Goal: Task Accomplishment & Management: Use online tool/utility

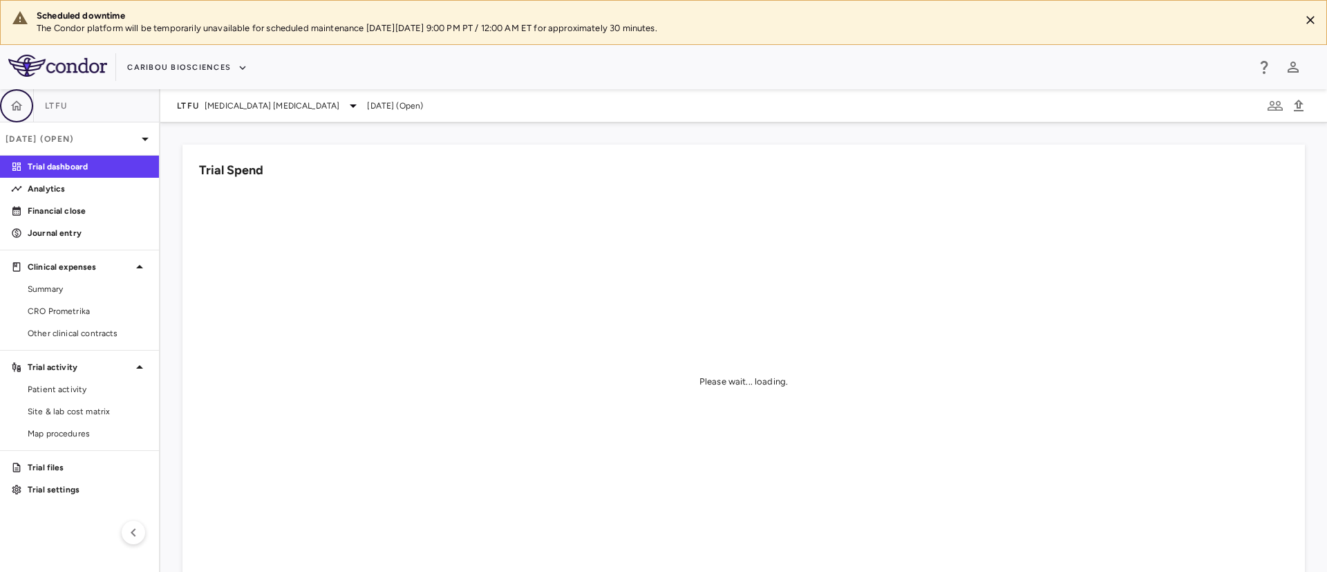
click at [7, 97] on button "button" at bounding box center [16, 105] width 33 height 33
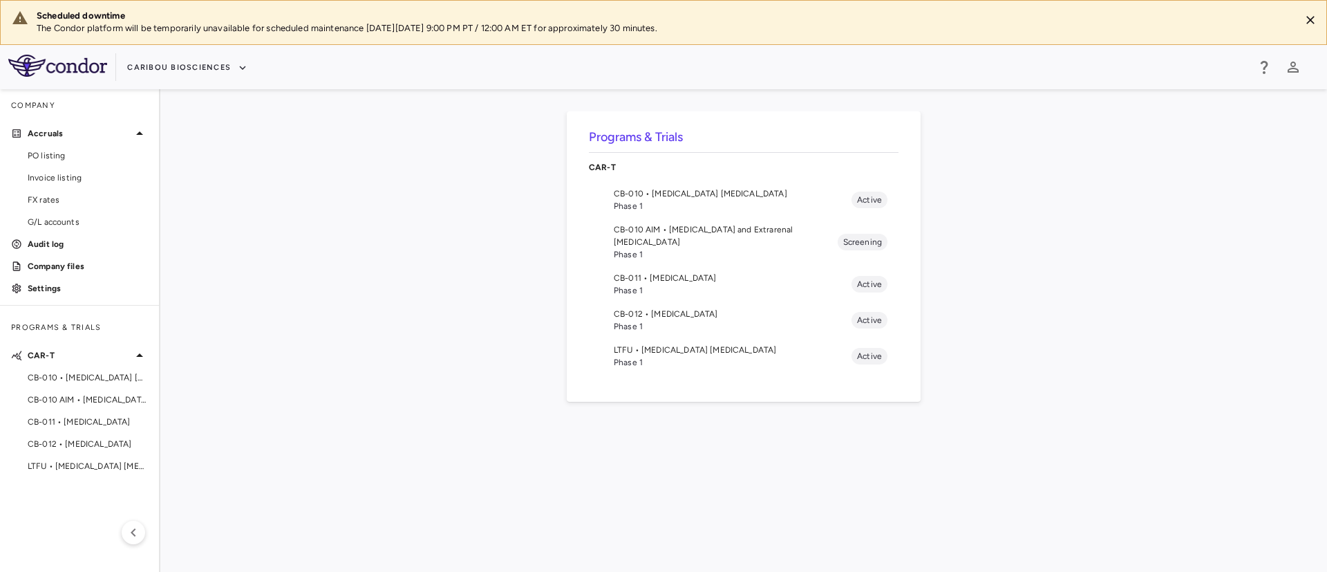
click at [706, 198] on span "CB-010 • [MEDICAL_DATA] [MEDICAL_DATA]" at bounding box center [733, 193] width 238 height 12
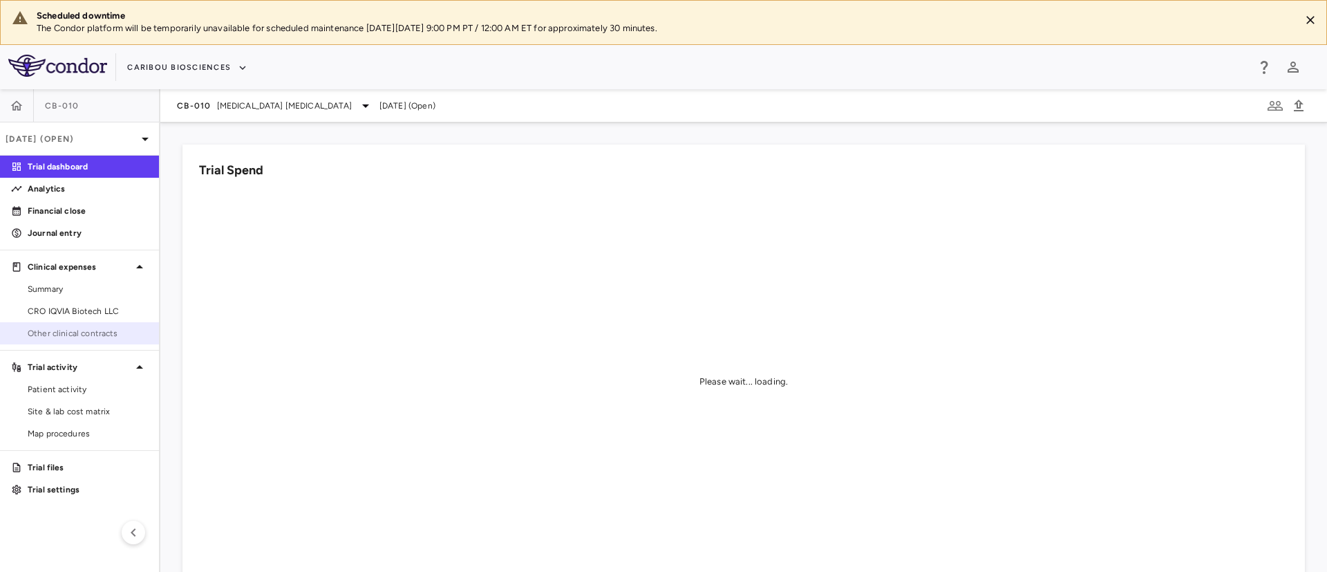
click at [81, 330] on span "Other clinical contracts" at bounding box center [88, 333] width 120 height 12
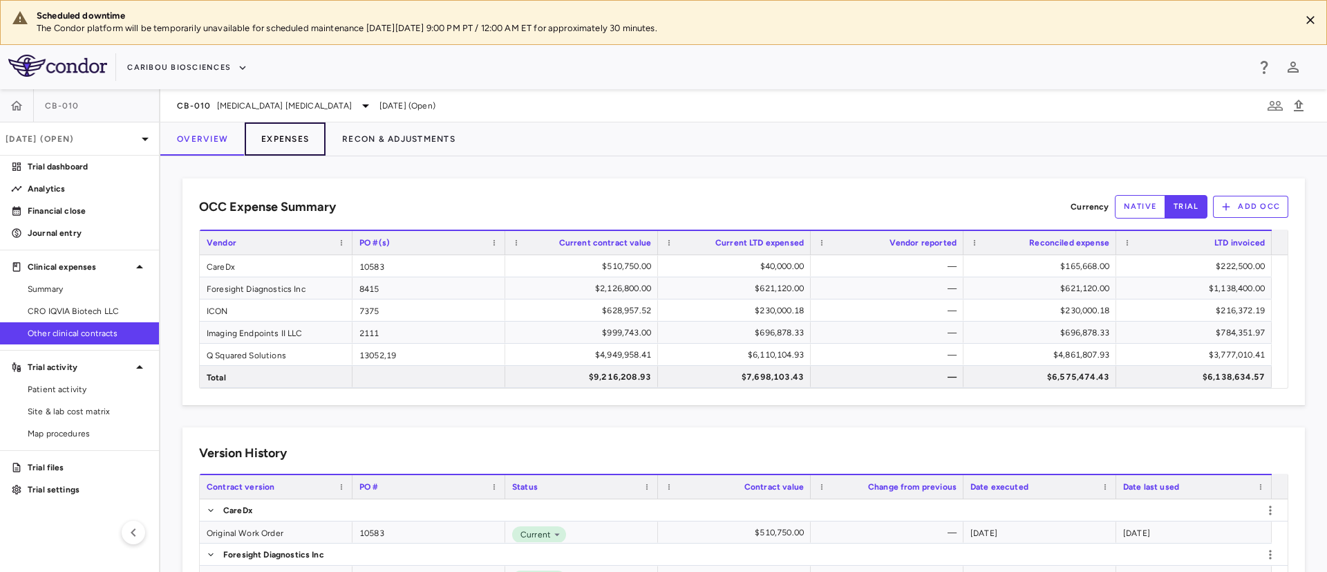
click at [290, 136] on button "Expenses" at bounding box center [285, 138] width 81 height 33
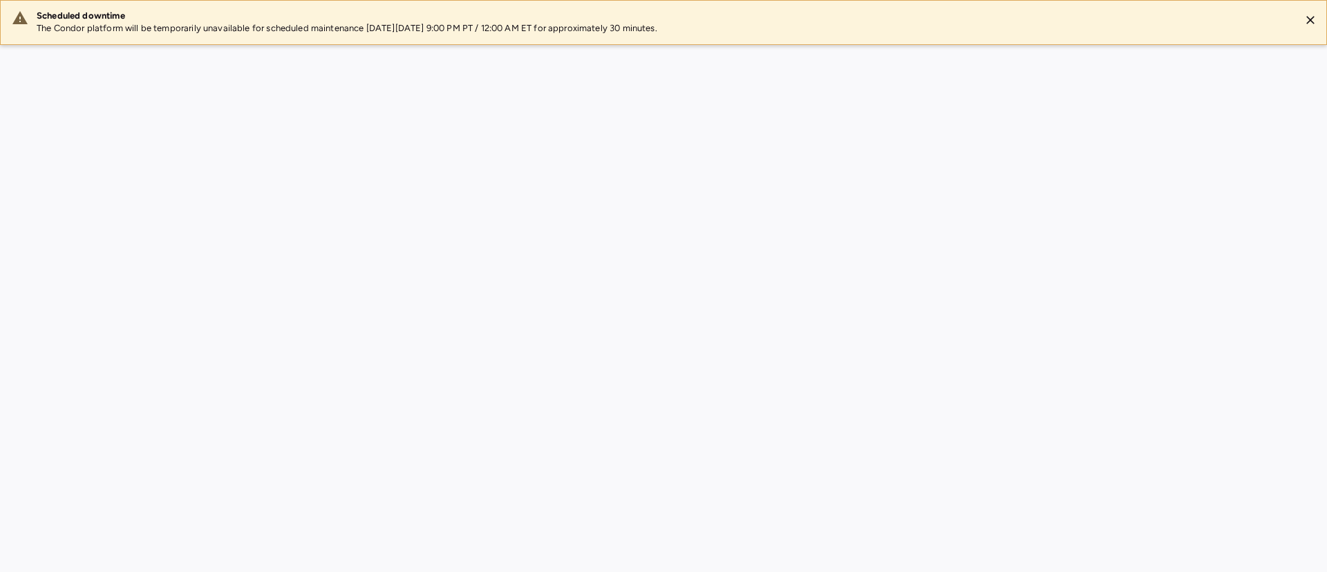
click at [384, 133] on div "Scheduled downtime The Condor platform will be temporarily unavailable for sche…" at bounding box center [663, 286] width 1327 height 572
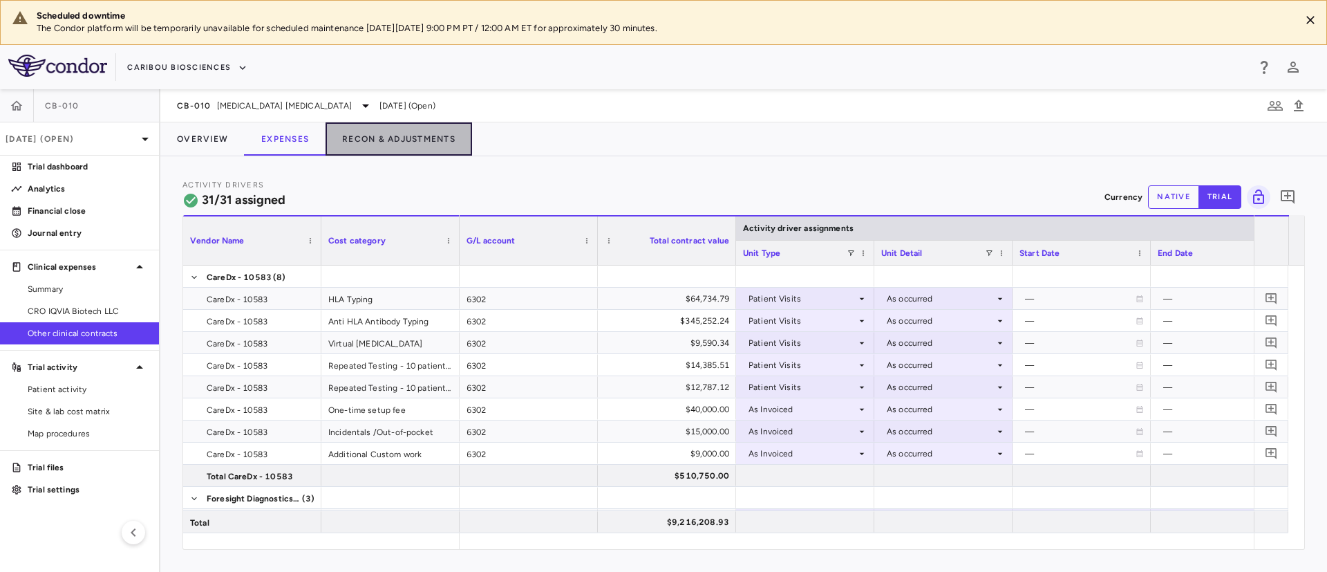
click at [384, 133] on button "Recon & Adjustments" at bounding box center [399, 138] width 147 height 33
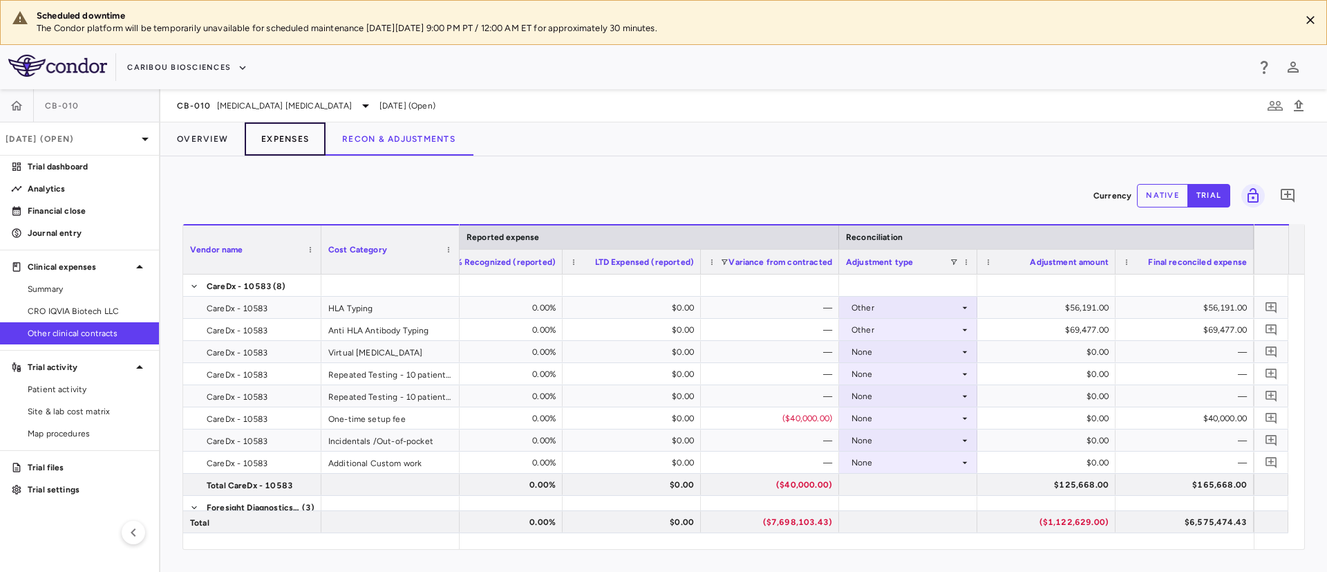
click at [274, 140] on button "Expenses" at bounding box center [285, 138] width 81 height 33
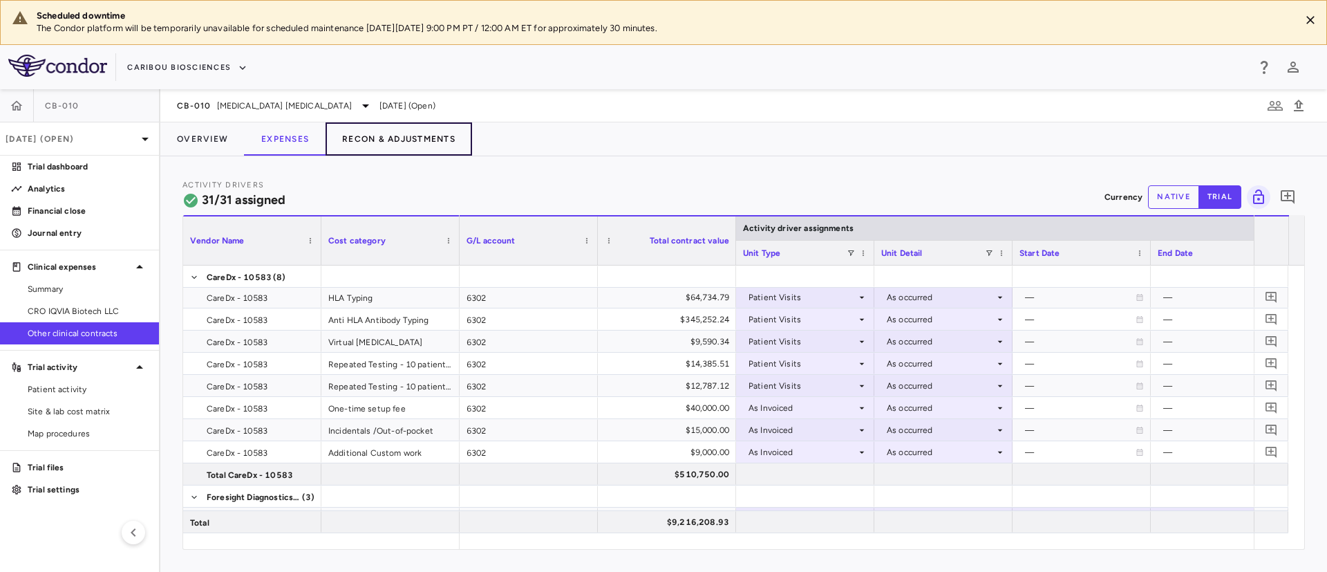
click at [393, 133] on button "Recon & Adjustments" at bounding box center [399, 138] width 147 height 33
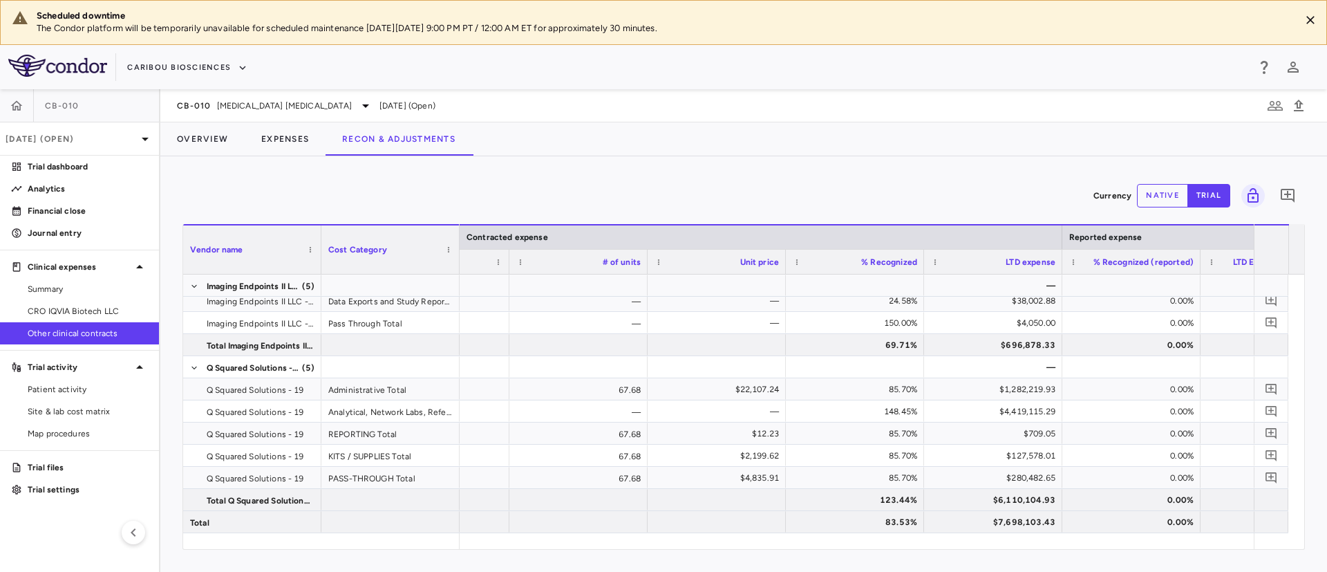
scroll to position [0, 743]
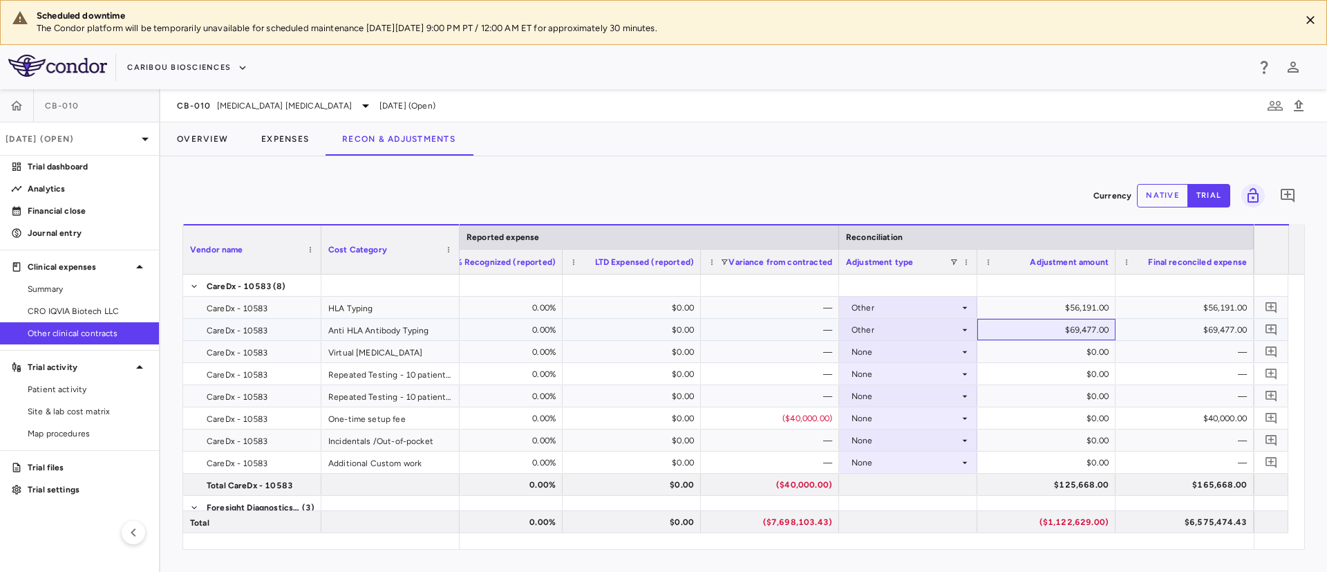
click at [1063, 327] on div "$69,477.00" at bounding box center [1049, 330] width 119 height 22
click at [1159, 193] on button "native" at bounding box center [1162, 196] width 51 height 24
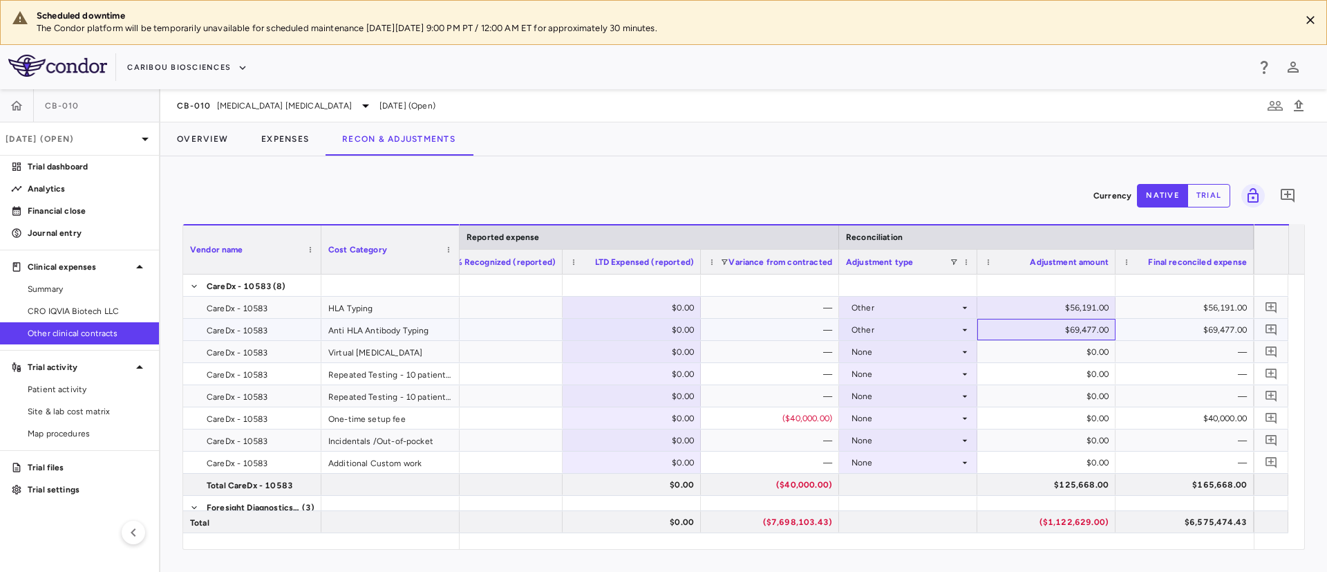
click at [1066, 335] on div "$69,477.00" at bounding box center [1049, 330] width 119 height 22
type input "*"
type input "******"
click at [1000, 167] on div "Currency native trial 0 Vendor Name Drag here to set column labels Vendor name …" at bounding box center [743, 364] width 1167 height 416
click at [777, 329] on div "—" at bounding box center [773, 330] width 119 height 22
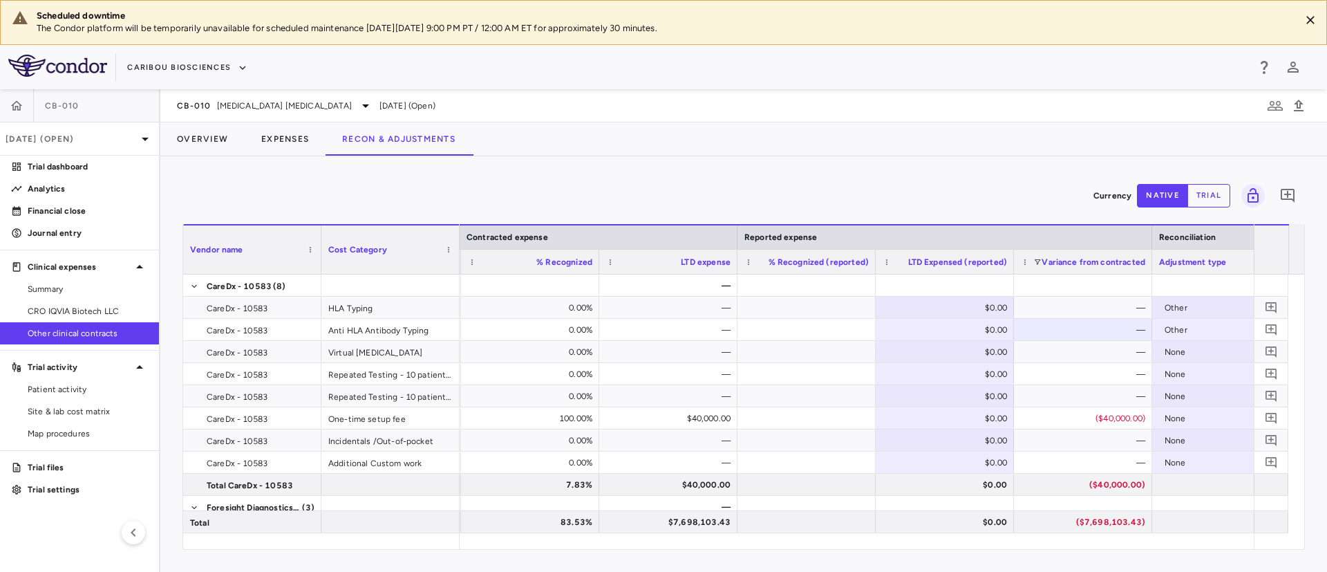
scroll to position [0, 870]
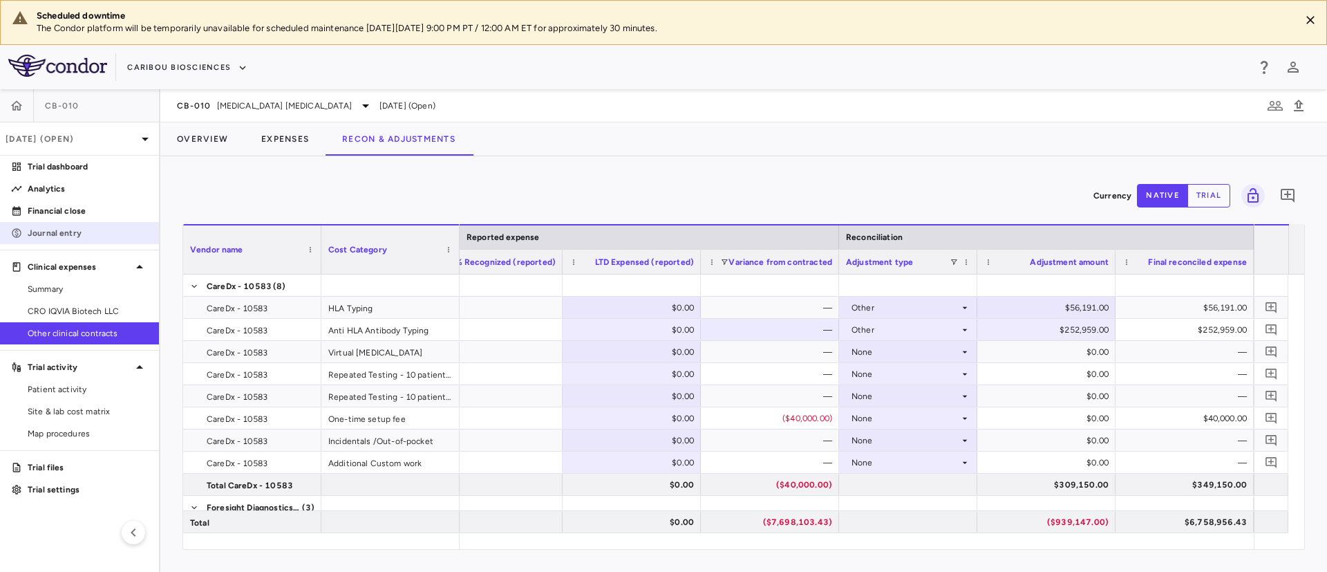
click at [54, 236] on p "Journal entry" at bounding box center [88, 233] width 120 height 12
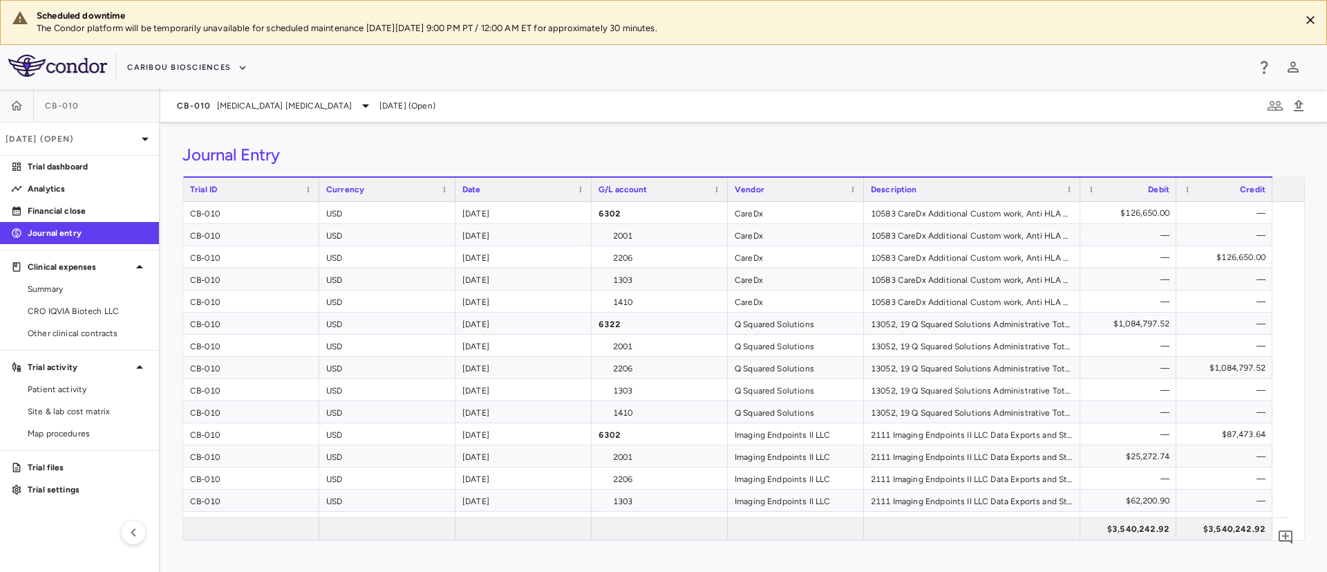
drag, startPoint x: 997, startPoint y: 193, endPoint x: 1079, endPoint y: 188, distance: 81.7
click at [1079, 188] on div at bounding box center [1080, 190] width 6 height 24
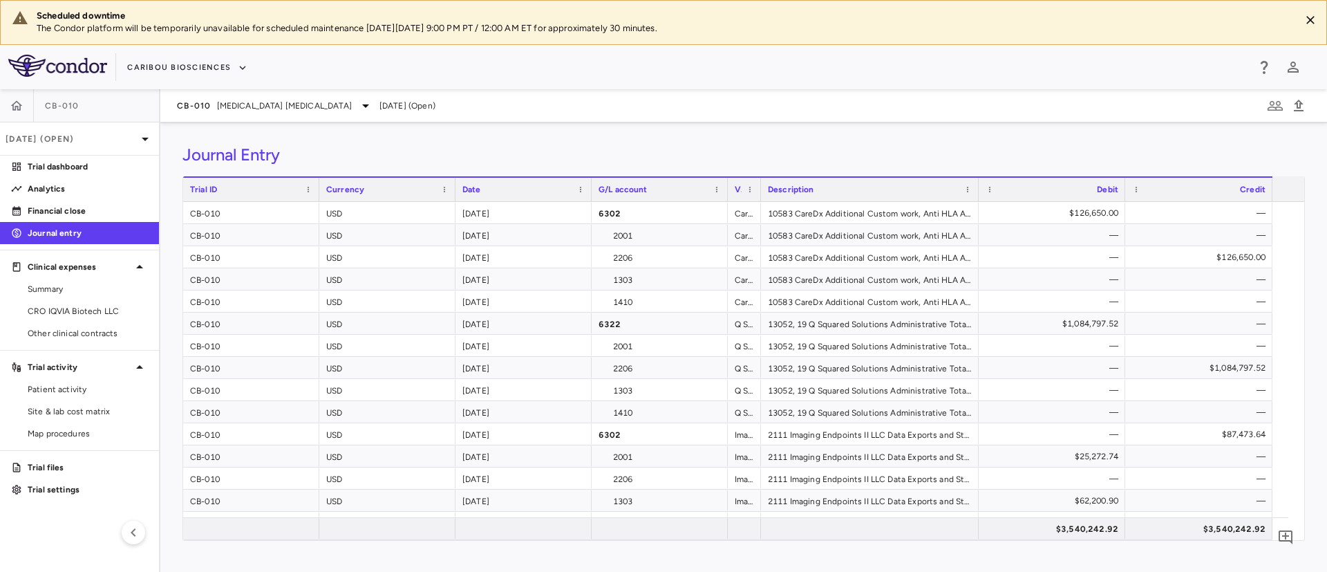
drag, startPoint x: 861, startPoint y: 189, endPoint x: 758, endPoint y: 198, distance: 103.4
click at [758, 198] on div at bounding box center [761, 190] width 6 height 24
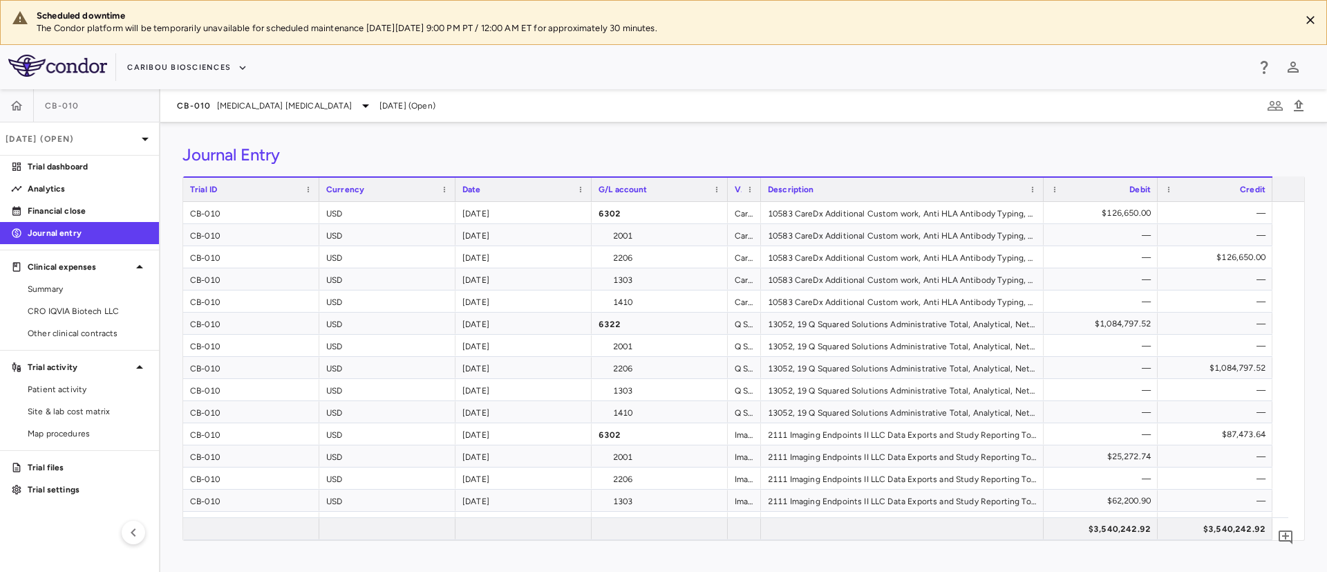
drag, startPoint x: 976, startPoint y: 192, endPoint x: 1041, endPoint y: 193, distance: 65.0
click at [1041, 193] on div at bounding box center [1044, 190] width 6 height 24
drag, startPoint x: 1041, startPoint y: 193, endPoint x: 1031, endPoint y: 201, distance: 12.9
click at [1031, 201] on div at bounding box center [1033, 190] width 6 height 24
click at [60, 291] on span "Summary" at bounding box center [88, 289] width 120 height 12
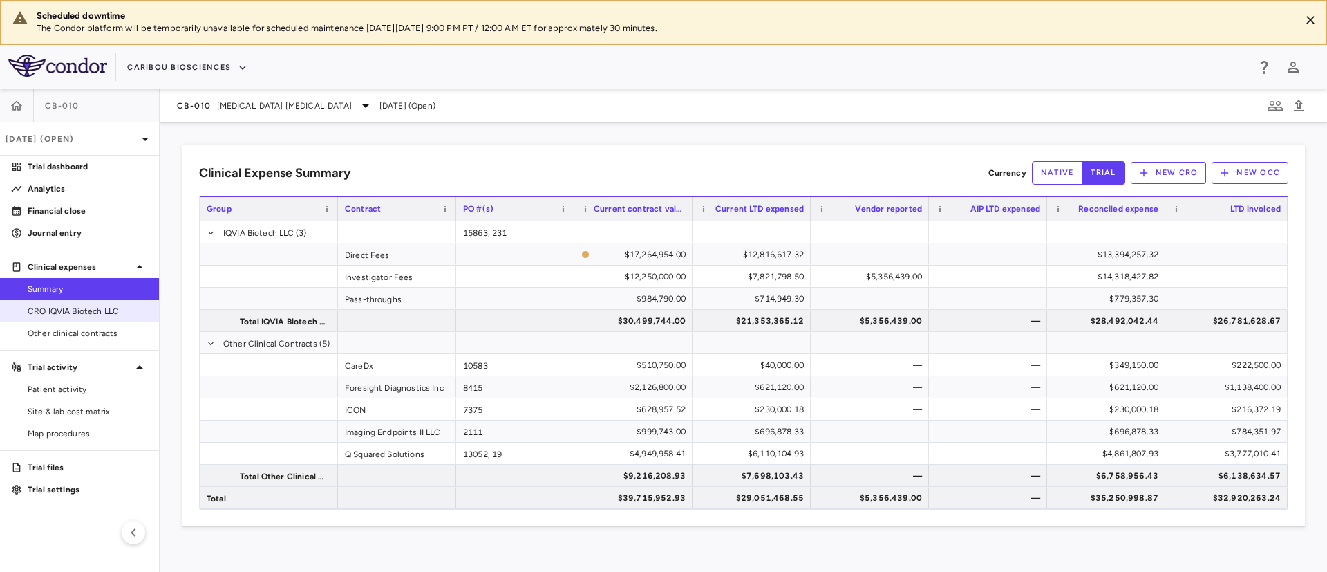
click at [77, 308] on span "CRO IQVIA Biotech LLC" at bounding box center [88, 311] width 120 height 12
